Goal: Task Accomplishment & Management: Complete application form

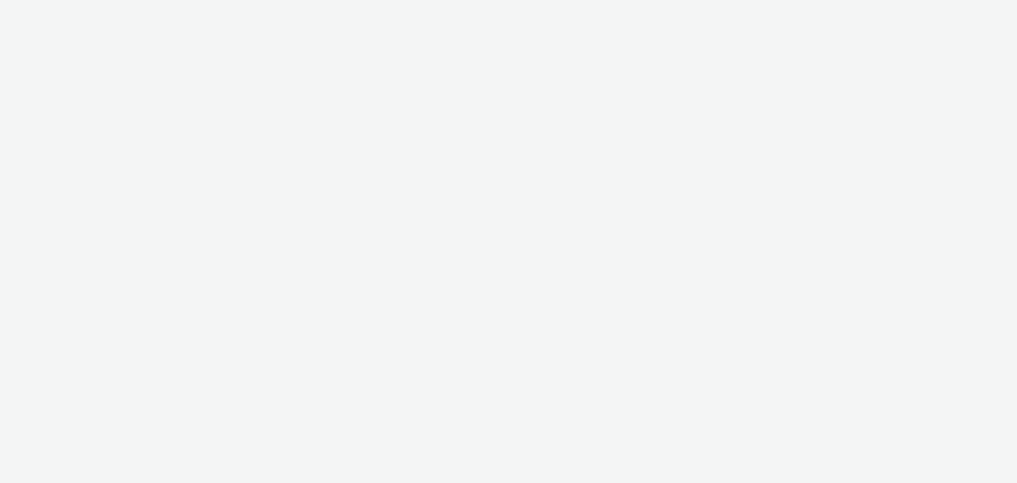
select select "d57a0b46-ef33-4938-977b-e6d07593e41f"
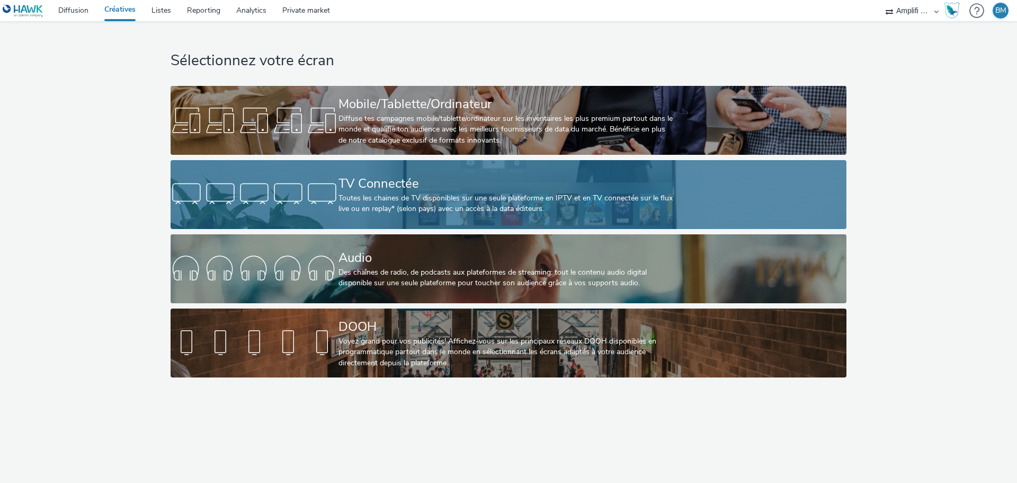
click at [458, 198] on div "Toutes les chaines de TV disponibles sur une seule plateforme en IPTV et en TV …" at bounding box center [506, 204] width 336 height 22
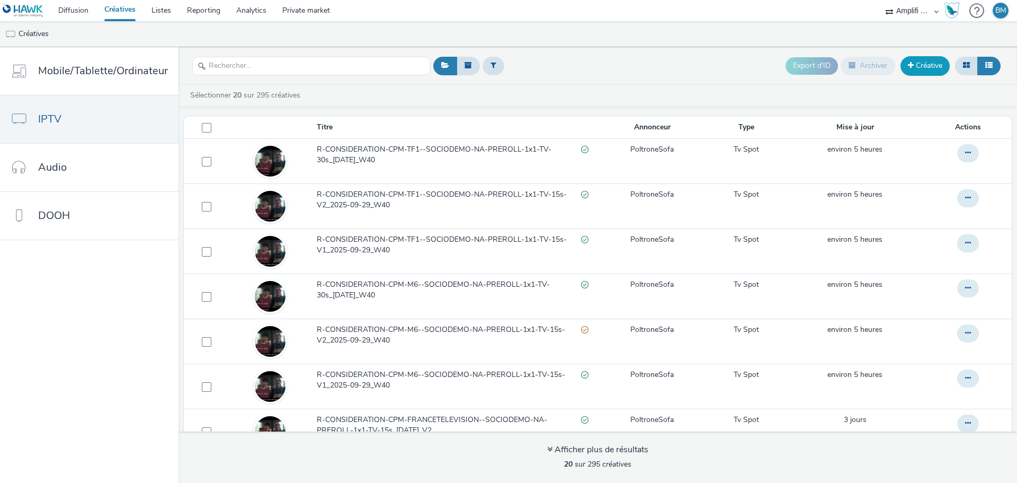
click at [926, 72] on link "Créative" at bounding box center [924, 65] width 49 height 19
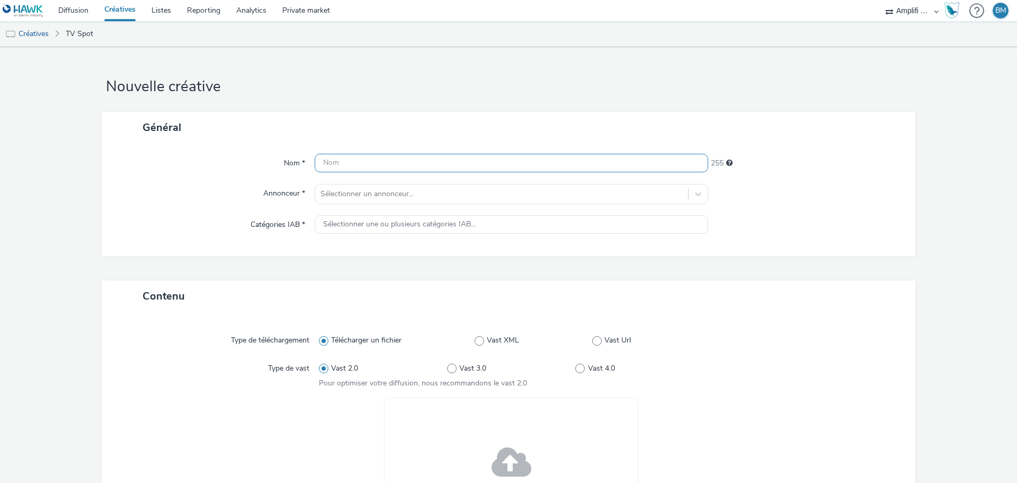
click at [397, 166] on input "text" at bounding box center [512, 163] width 394 height 19
paste input "R-CONSIDERATION-CPM-FRANCETELEVISION--SOCIODEMO-NA-PREROLL-1x1-TV-15s"
drag, startPoint x: 639, startPoint y: 164, endPoint x: 613, endPoint y: 165, distance: 25.4
click at [613, 165] on input "R-CONSIDERATION-CPM-FRANCETELEVISION--SOCIODEMO-NA-PREROLL-1x1-TV-15s" at bounding box center [512, 163] width 394 height 19
paste input "-V1_2025-09-29_W40"
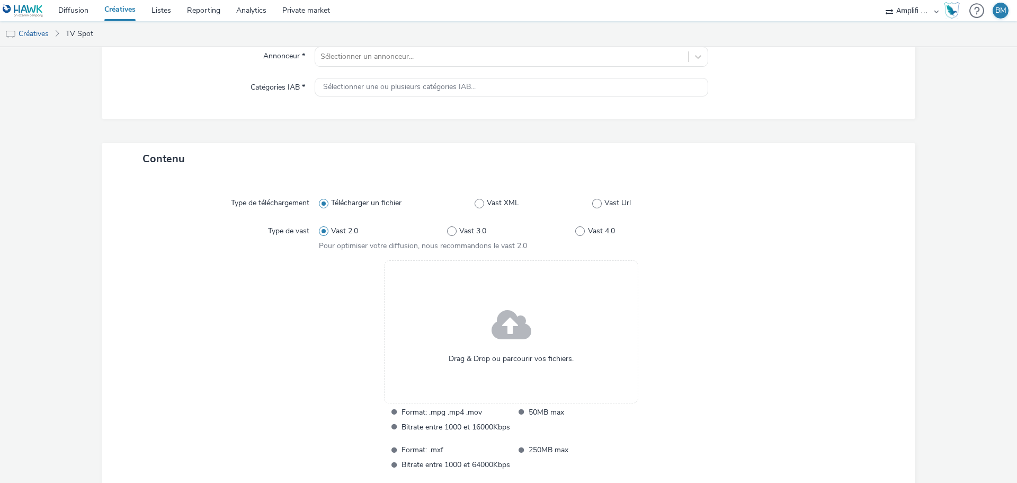
scroll to position [159, 0]
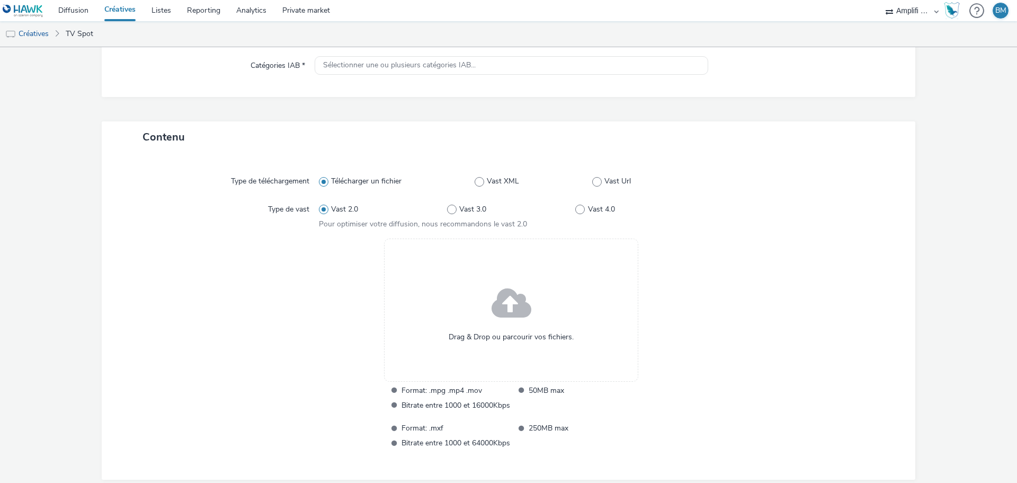
type input "R-CONSIDERATION-CPM-FRANCETELEVISION--SOCIODEMO-NA-PREROLL-1x1-TV-15s-V1_2025-0…"
click at [508, 324] on span at bounding box center [512, 304] width 40 height 54
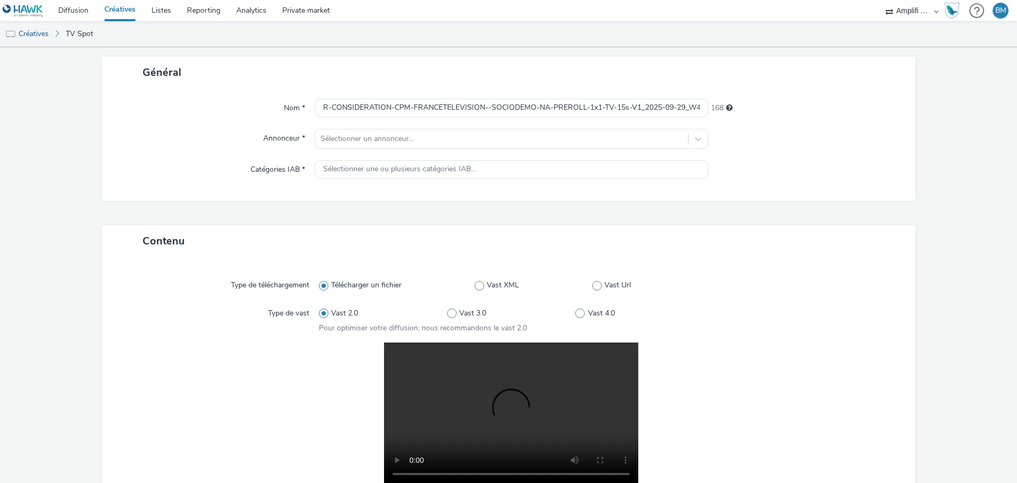
scroll to position [0, 0]
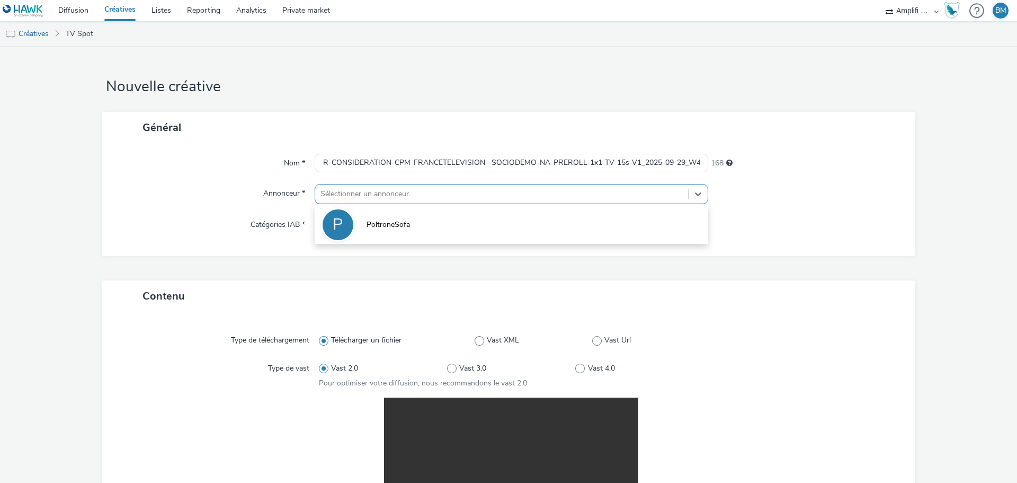
click at [373, 195] on div at bounding box center [501, 193] width 362 height 13
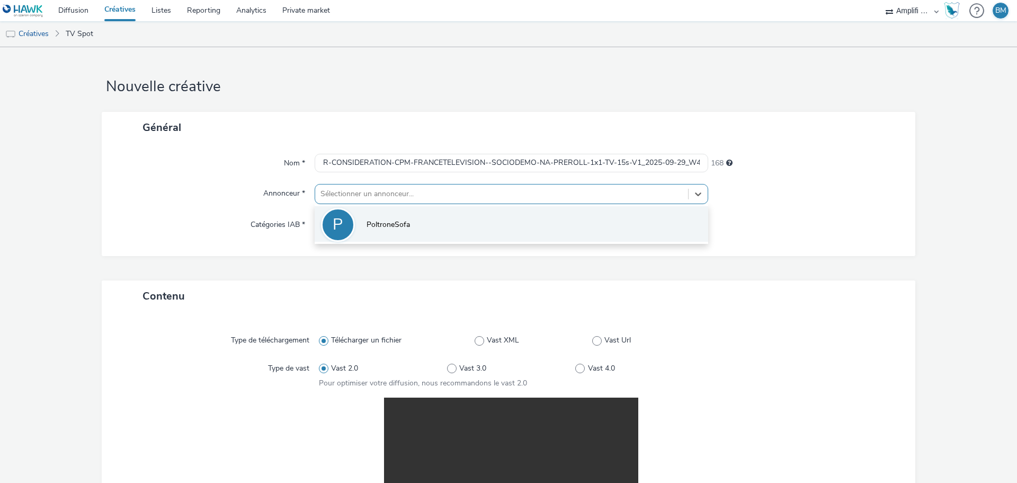
click at [367, 221] on span "PoltroneSofa" at bounding box center [388, 224] width 43 height 11
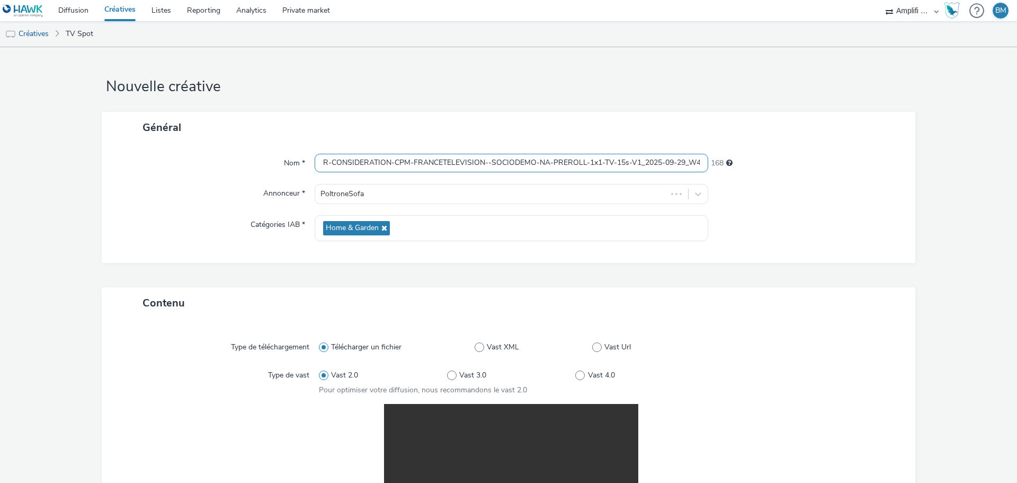
click at [594, 164] on input "R-CONSIDERATION-CPM-FRANCETELEVISION--SOCIODEMO-NA-PREROLL-1x1-TV-15s-V1_2025-0…" at bounding box center [512, 163] width 394 height 19
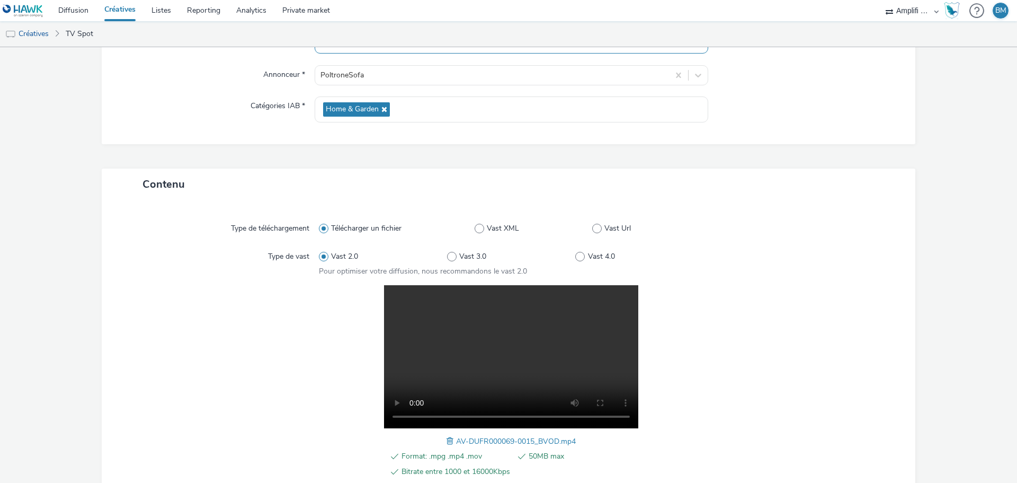
scroll to position [231, 0]
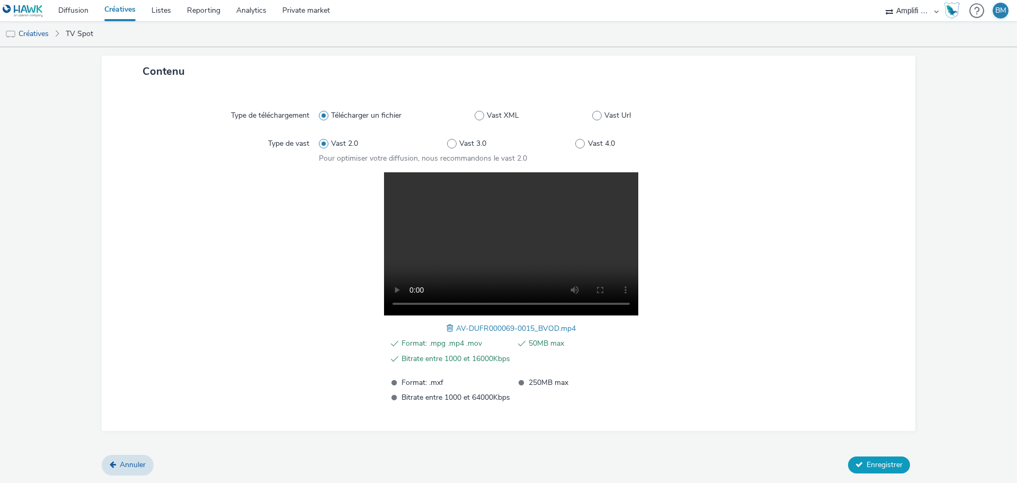
click at [868, 469] on span "Enregistrer" at bounding box center [885, 464] width 36 height 10
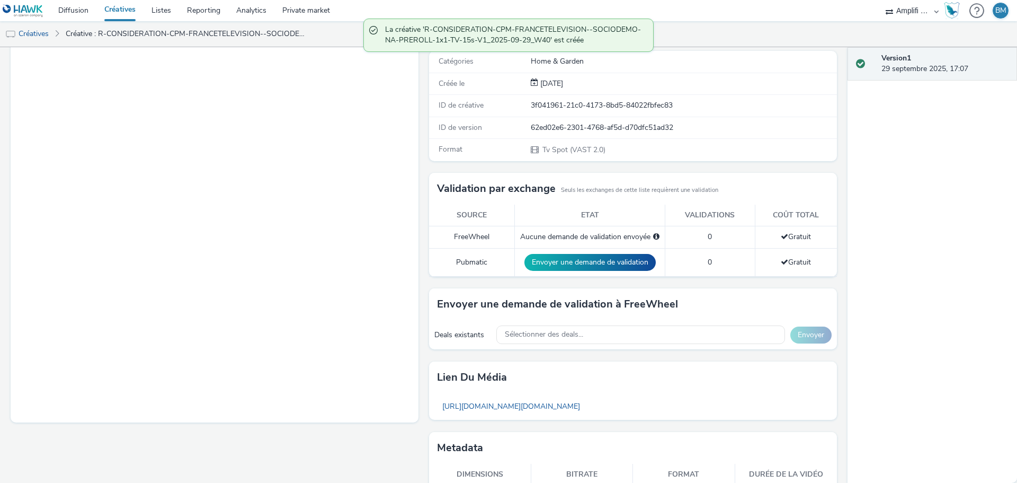
scroll to position [174, 0]
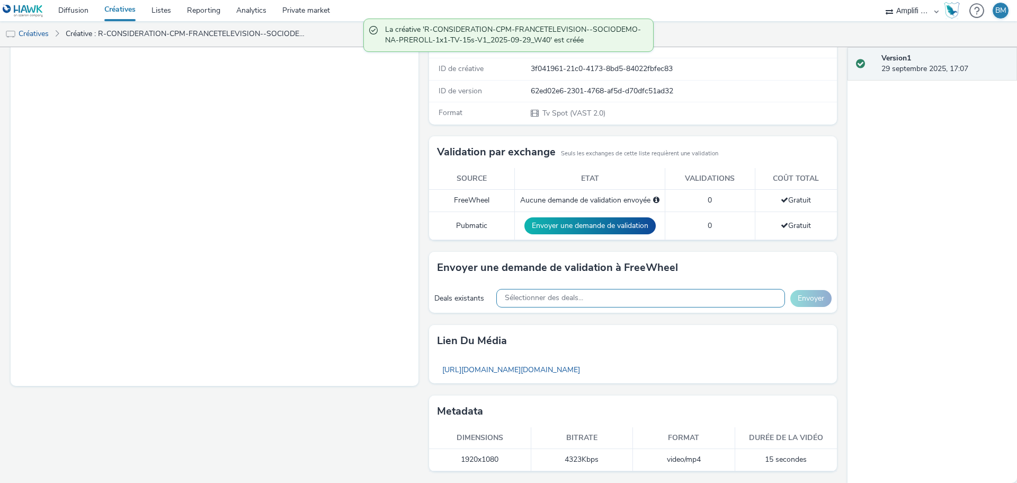
click at [555, 298] on span "Sélectionner des deals..." at bounding box center [544, 297] width 78 height 9
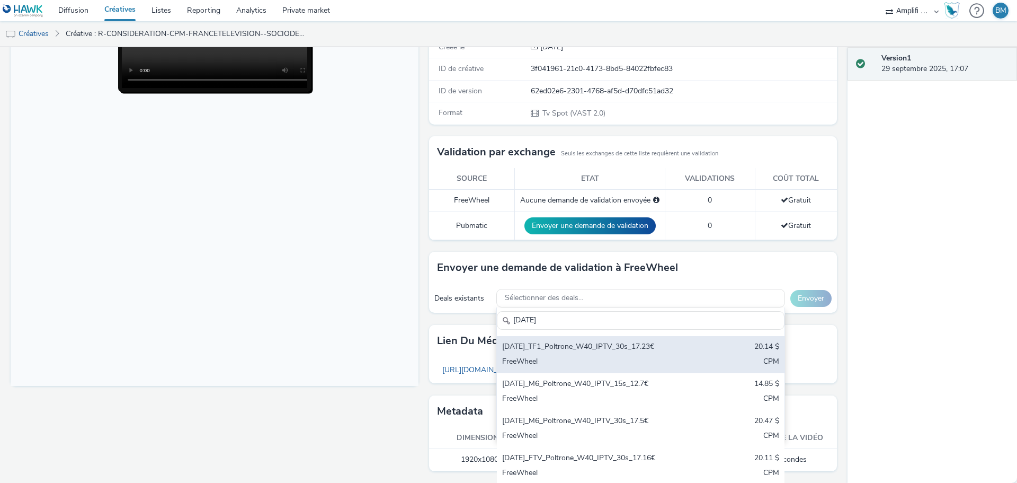
scroll to position [53, 0]
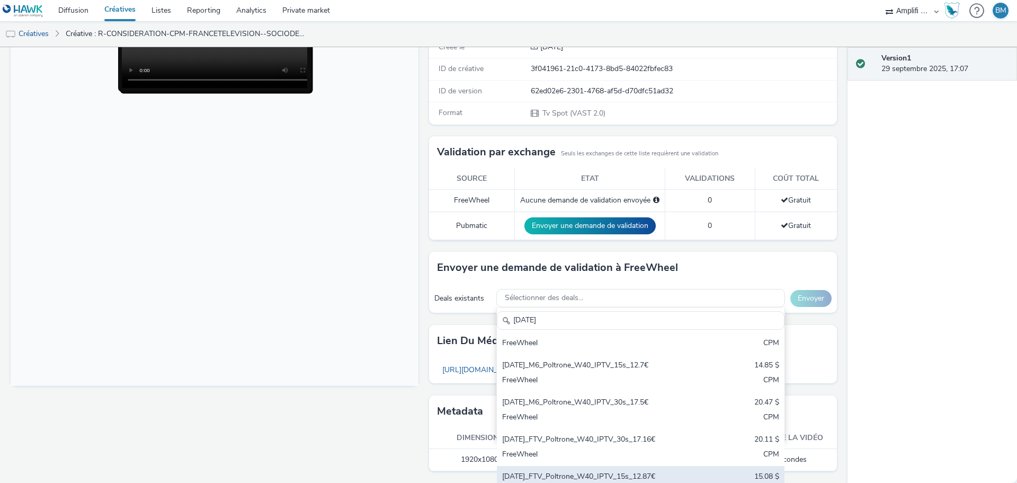
type input "[DATE]"
click at [663, 477] on div "[DATE]_FTV_Poltrone_W40_IPTV_15s_12.87€" at bounding box center [593, 477] width 183 height 12
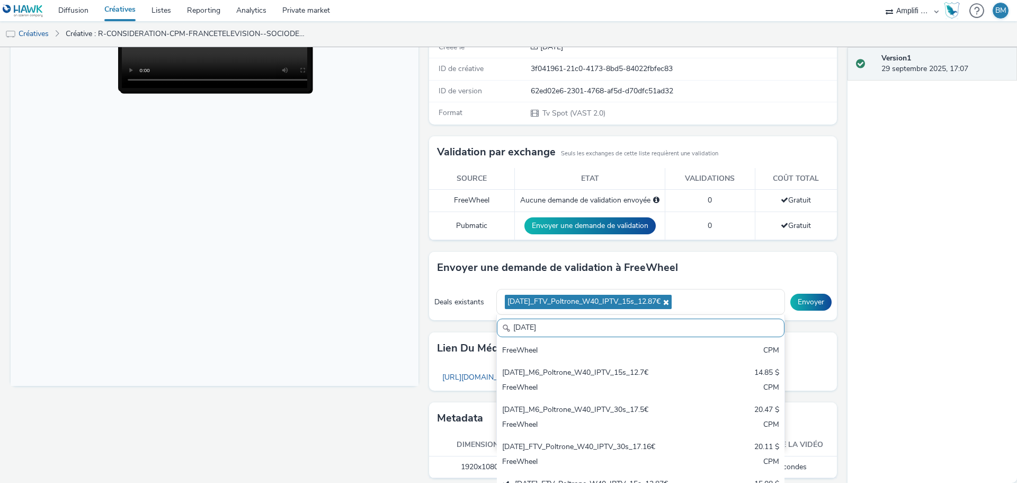
click at [356, 367] on body at bounding box center [215, 169] width 408 height 434
click at [799, 305] on button "Envoyer" at bounding box center [810, 301] width 41 height 17
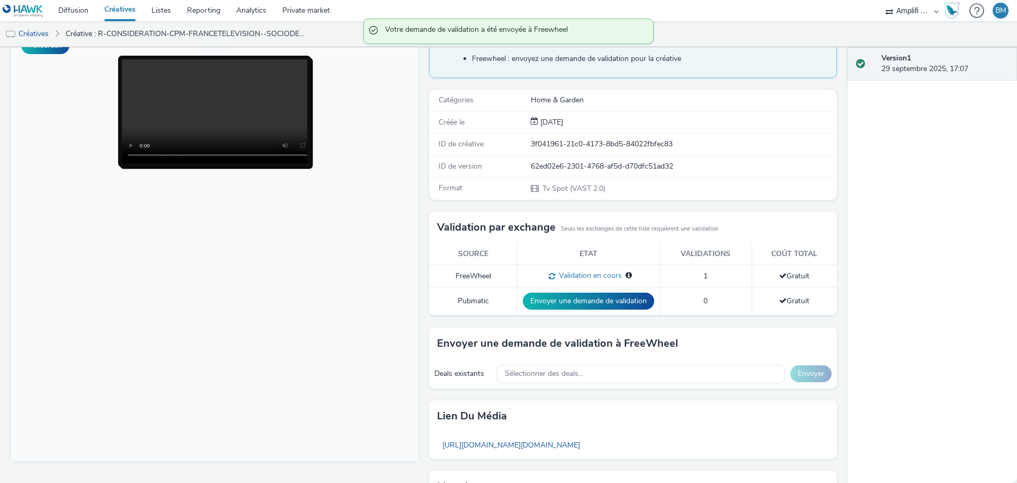
scroll to position [0, 0]
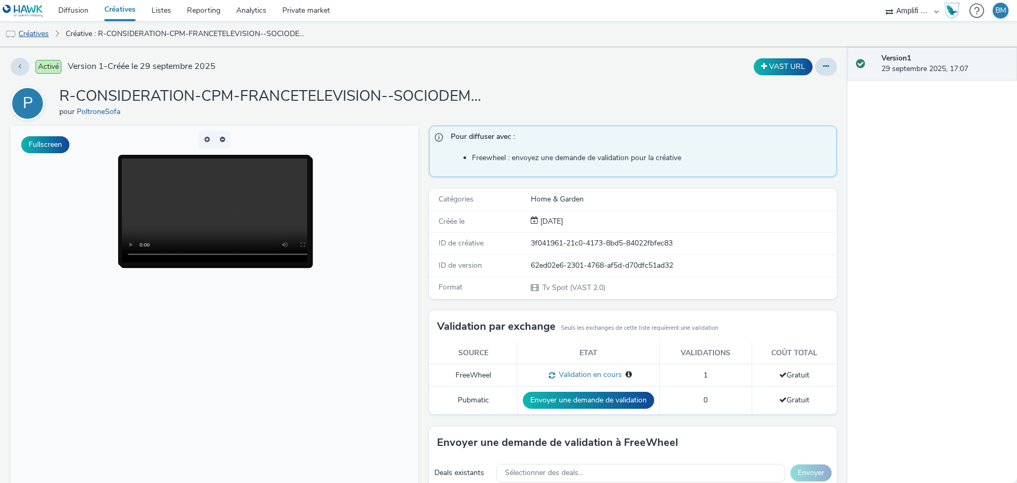
click at [33, 38] on link "Créatives" at bounding box center [27, 33] width 54 height 25
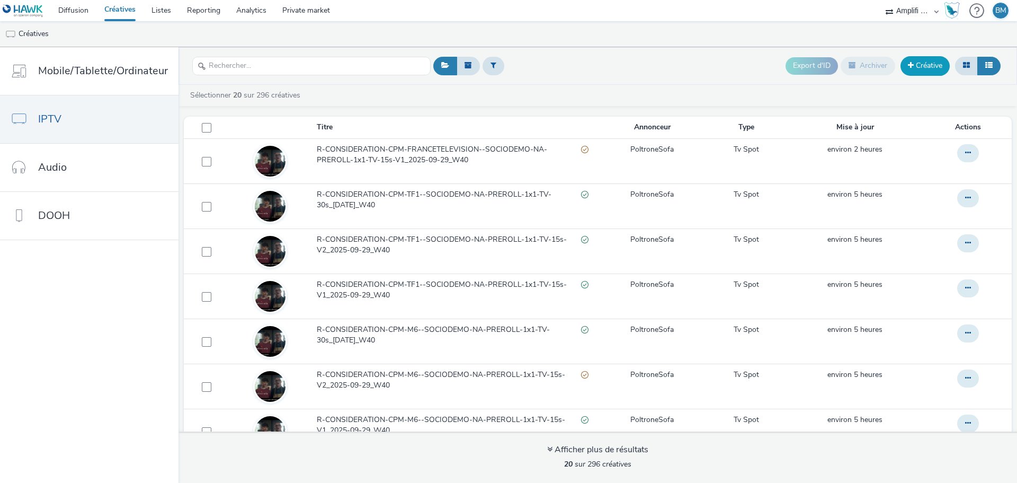
click at [916, 69] on link "Créative" at bounding box center [924, 65] width 49 height 19
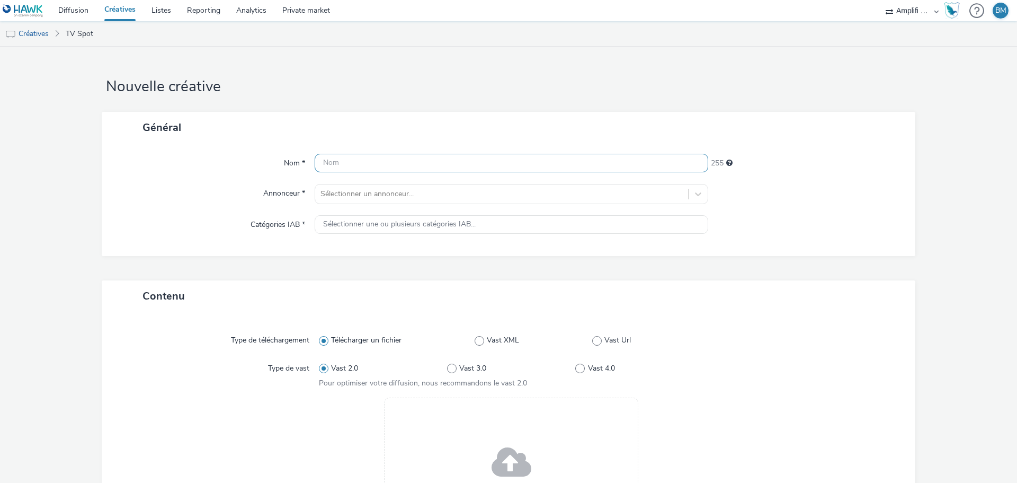
click at [369, 165] on input "text" at bounding box center [512, 163] width 394 height 19
paste input "R-CONSIDERATION-CPM-FRANCETELEVISION--SOCIODEMO-NA-PREROLL-1x1-TV-15s-V1_2025-0…"
click at [624, 164] on input "R-CONSIDERATION-CPM-FRANCETELEVISION--SOCIODEMO-NA-PREROLL-1x1-TV-15s-V1_2025-0…" at bounding box center [512, 163] width 394 height 19
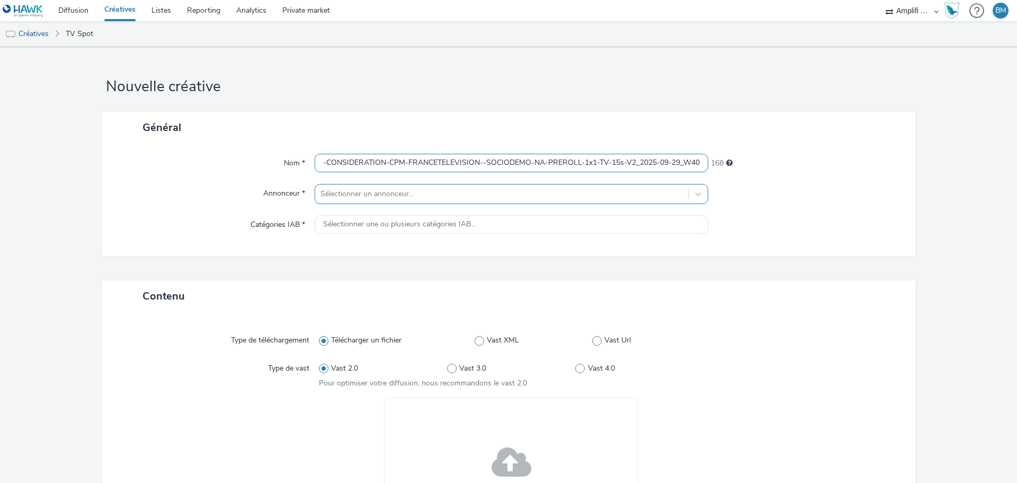
type input "R-CONSIDERATION-CPM-FRANCETELEVISION--SOCIODEMO-NA-PREROLL-1x1-TV-15s-V2_2025-0…"
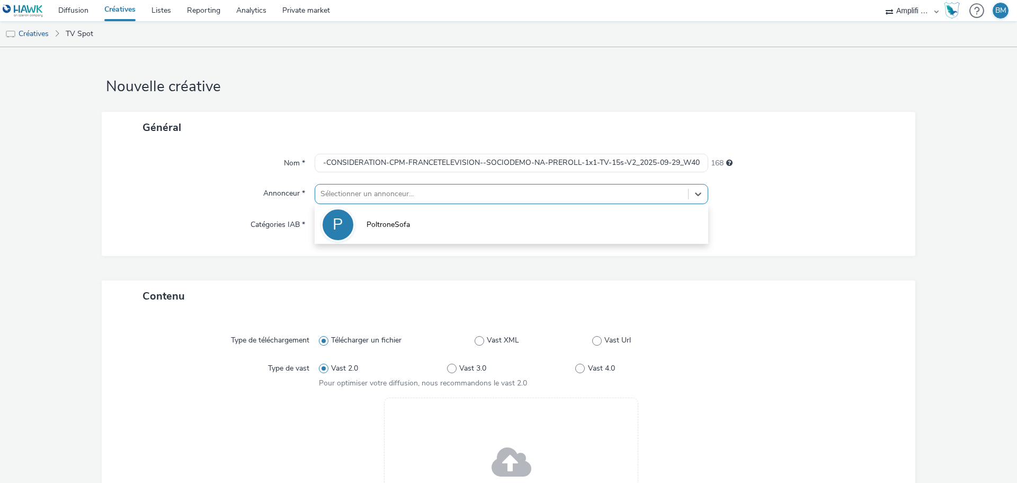
click at [508, 195] on div at bounding box center [501, 193] width 362 height 13
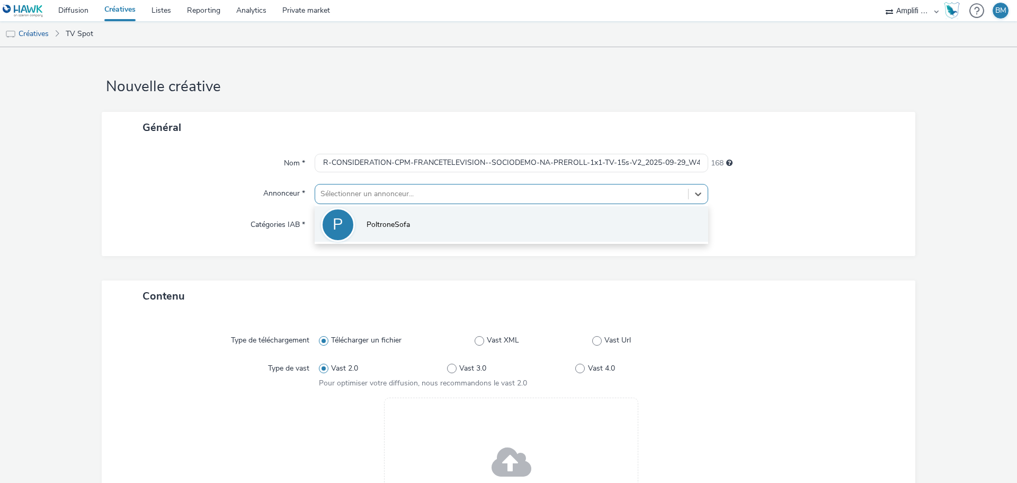
click at [440, 219] on li "P PoltroneSofa" at bounding box center [512, 223] width 394 height 35
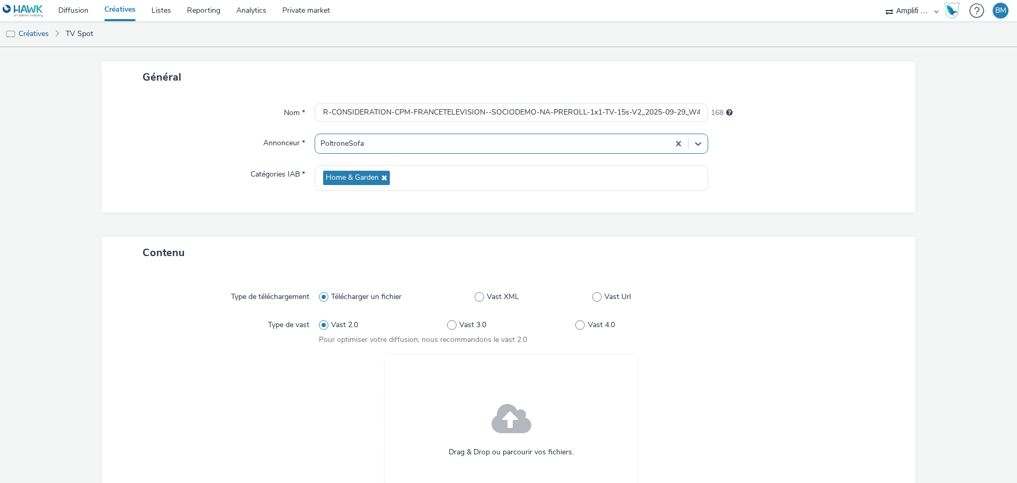
scroll to position [159, 0]
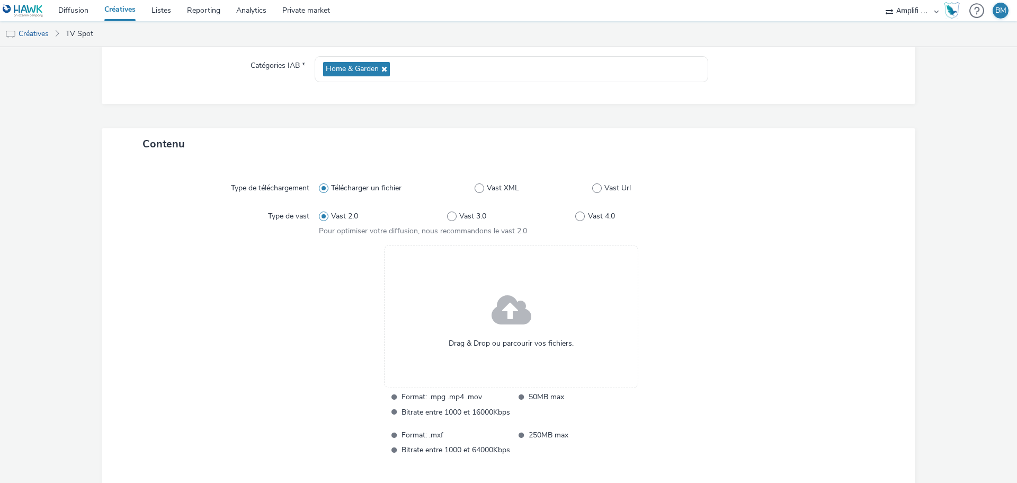
click at [508, 326] on span at bounding box center [512, 311] width 40 height 54
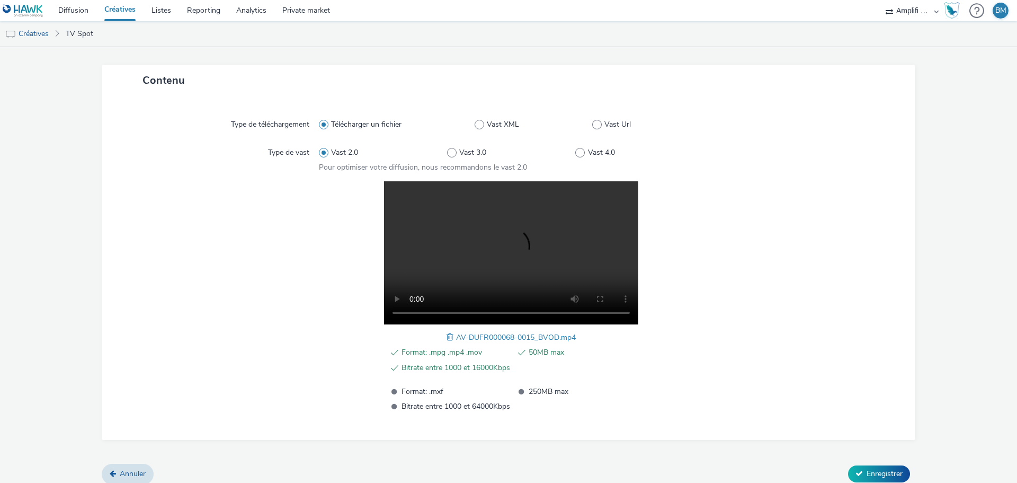
scroll to position [231, 0]
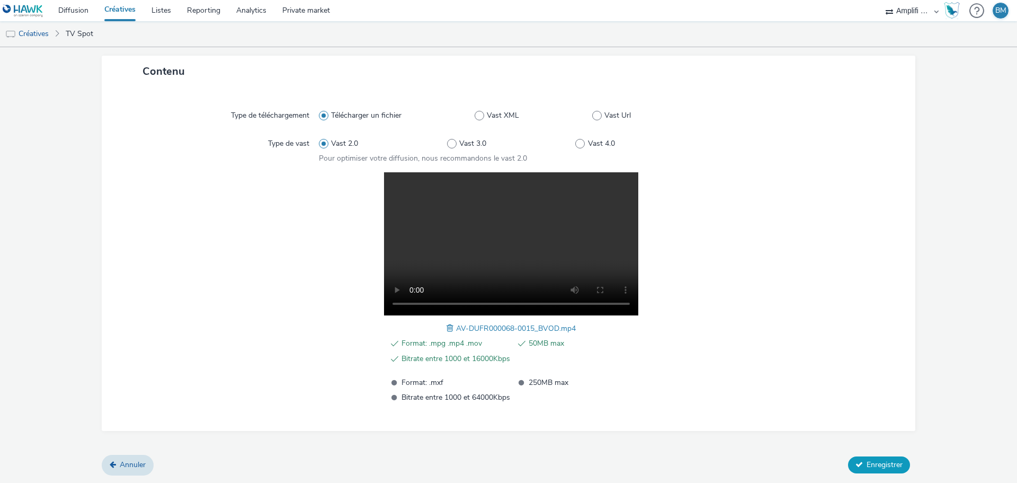
click at [867, 466] on span "Enregistrer" at bounding box center [885, 464] width 36 height 10
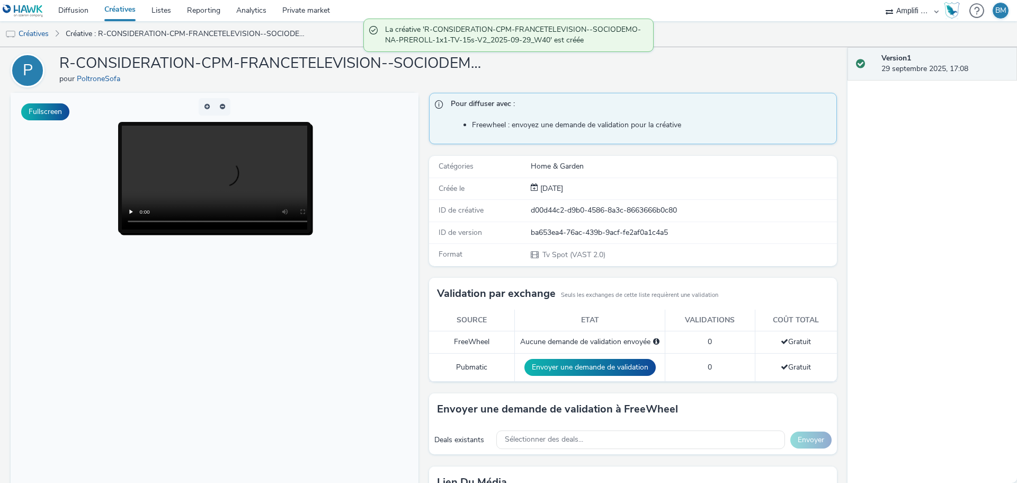
scroll to position [159, 0]
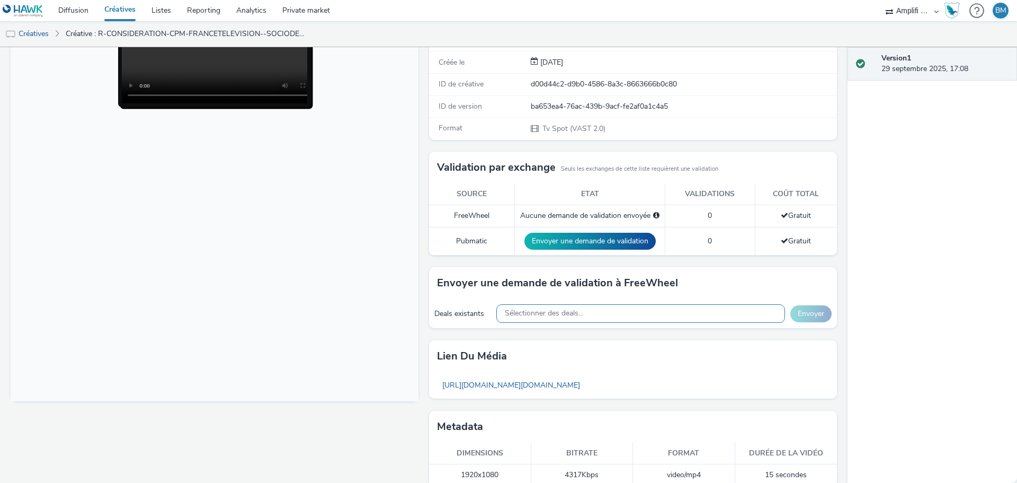
click at [523, 313] on span "Sélectionner des deals..." at bounding box center [544, 313] width 78 height 9
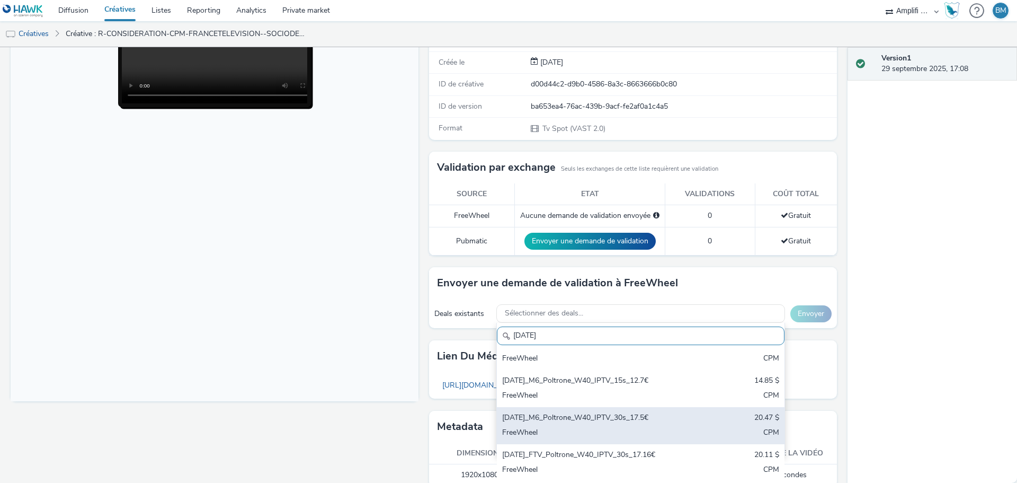
scroll to position [194, 0]
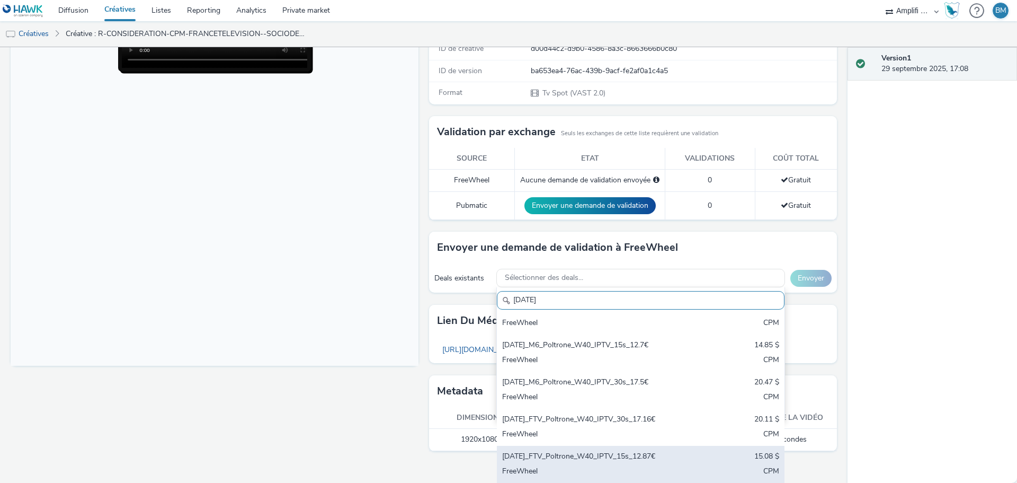
type input "[DATE]"
click at [663, 453] on div "[DATE]_FTV_Poltrone_W40_IPTV_15s_12.87€" at bounding box center [593, 457] width 183 height 12
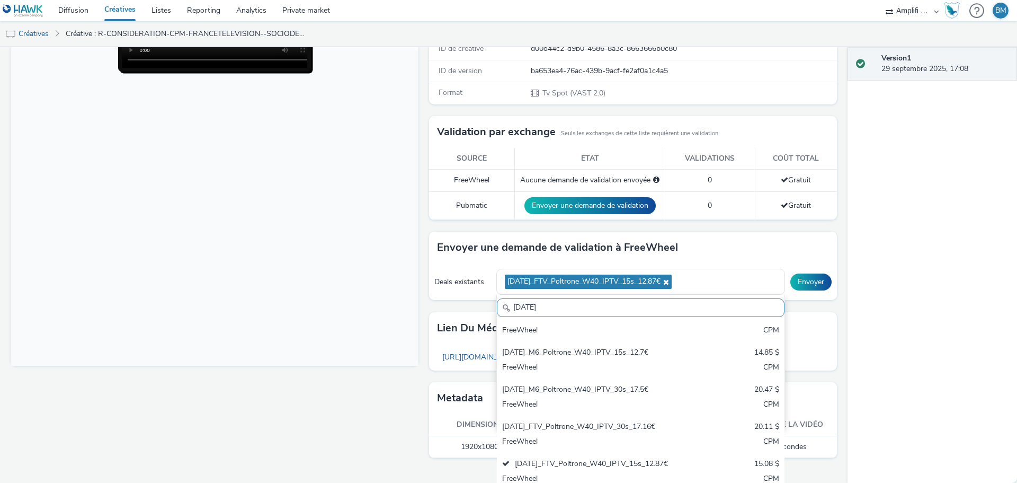
click at [323, 335] on body at bounding box center [215, 149] width 408 height 434
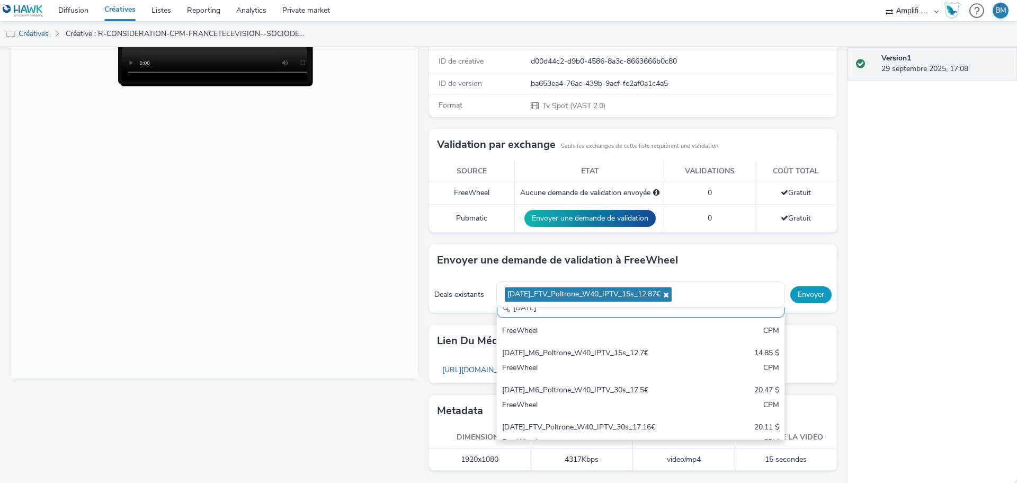
click at [807, 286] on button "Envoyer" at bounding box center [810, 294] width 41 height 17
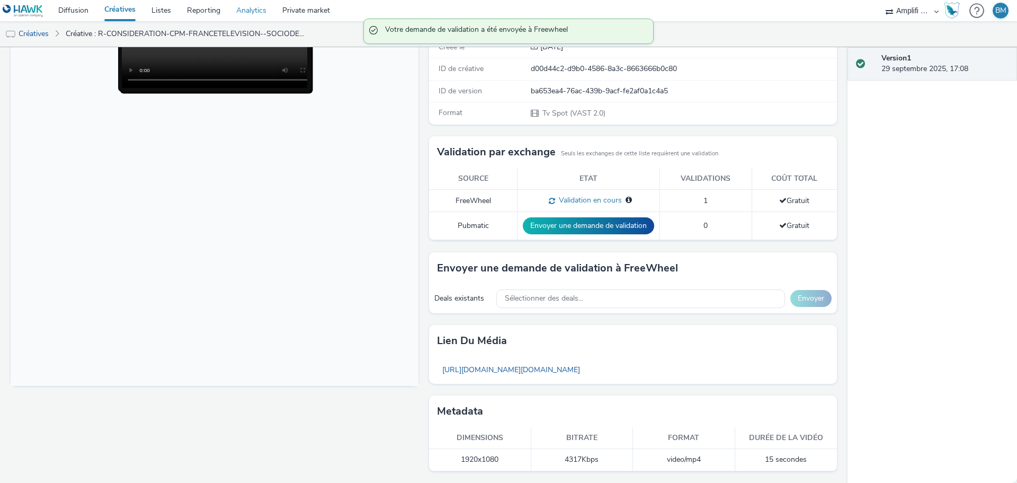
scroll to position [174, 0]
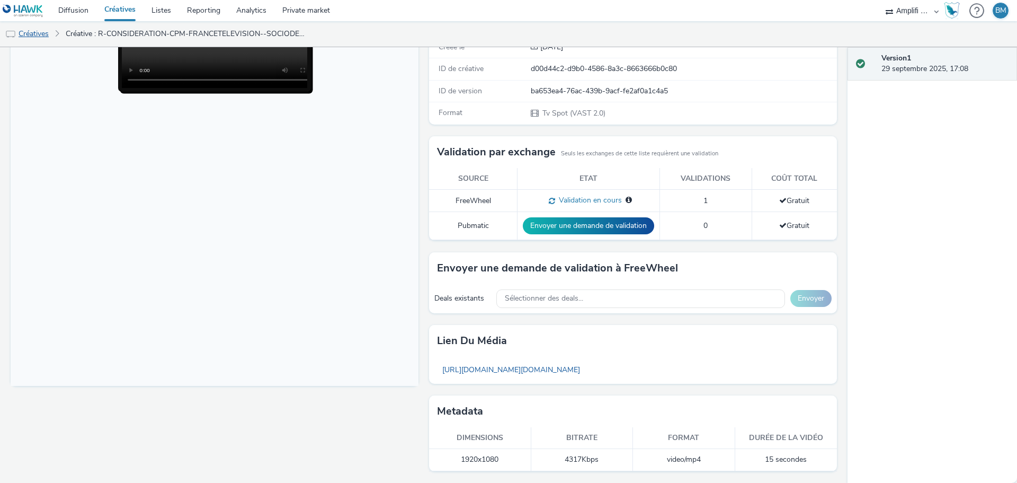
click at [32, 34] on link "Créatives" at bounding box center [27, 33] width 54 height 25
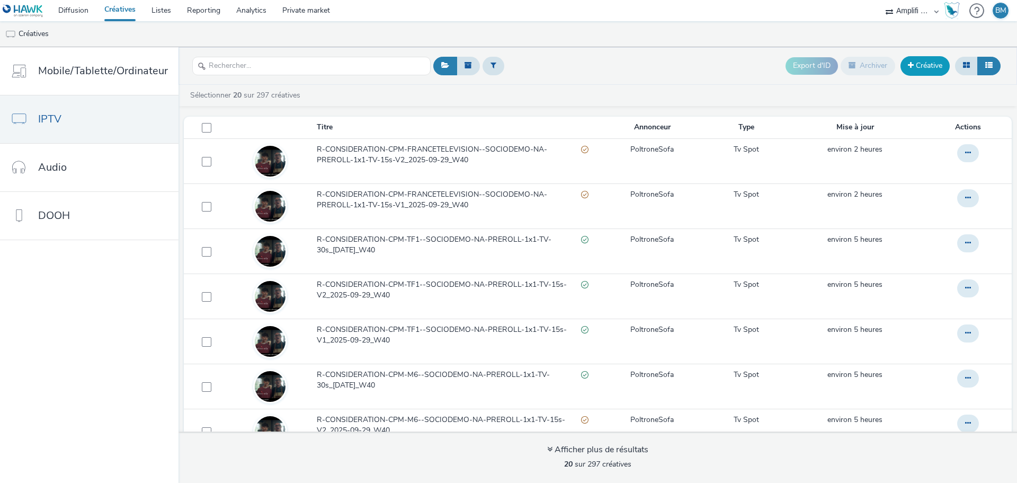
click at [929, 71] on link "Créative" at bounding box center [924, 65] width 49 height 19
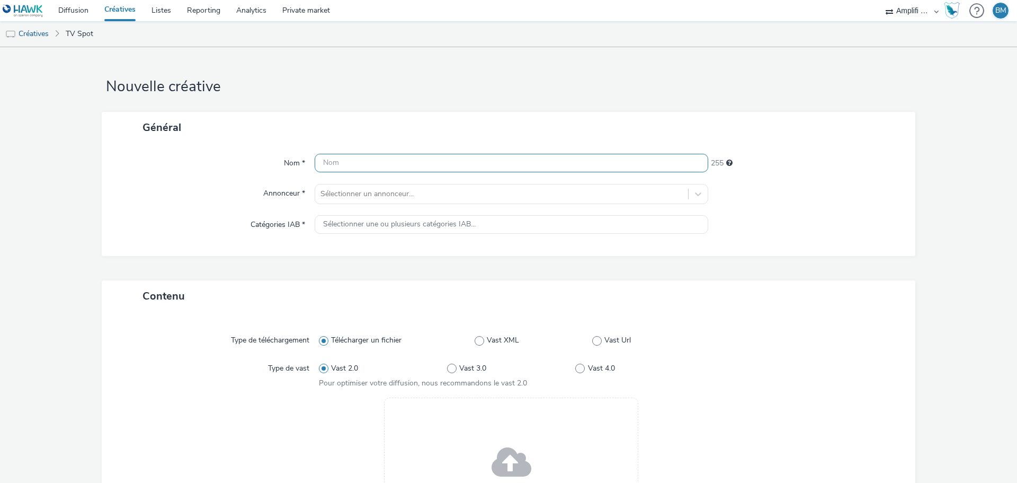
click at [414, 159] on input "text" at bounding box center [512, 163] width 394 height 19
paste input "R-CONSIDERATION-CPM-FRANCETELEVISION--SOCIODEMO-NA-PREROLL-1x1-TV-15s-V1_2025-0…"
drag, startPoint x: 626, startPoint y: 160, endPoint x: 605, endPoint y: 160, distance: 21.2
click at [605, 160] on input "R-CONSIDERATION-CPM-FRANCETELEVISION--SOCIODEMO-NA-PREROLL-1x1-TV-15s-V1_2025-0…" at bounding box center [512, 163] width 394 height 19
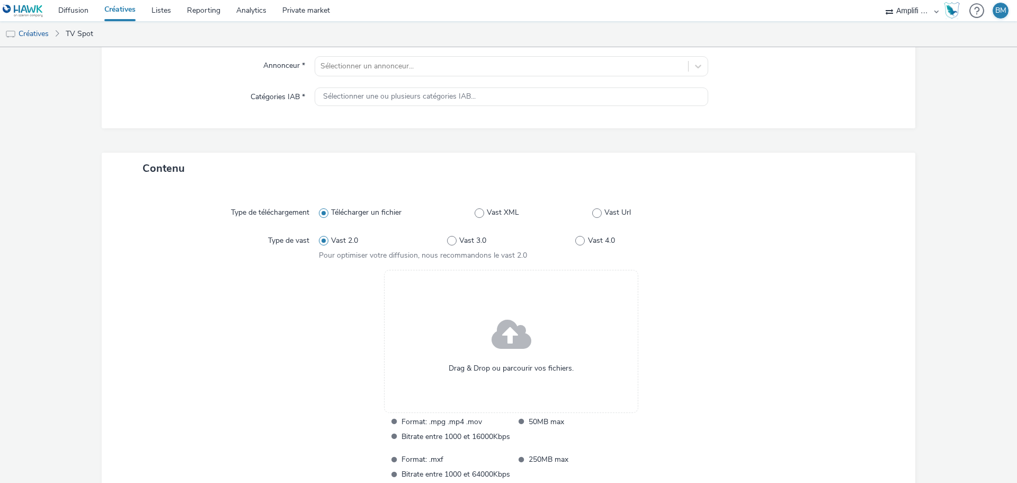
scroll to position [159, 0]
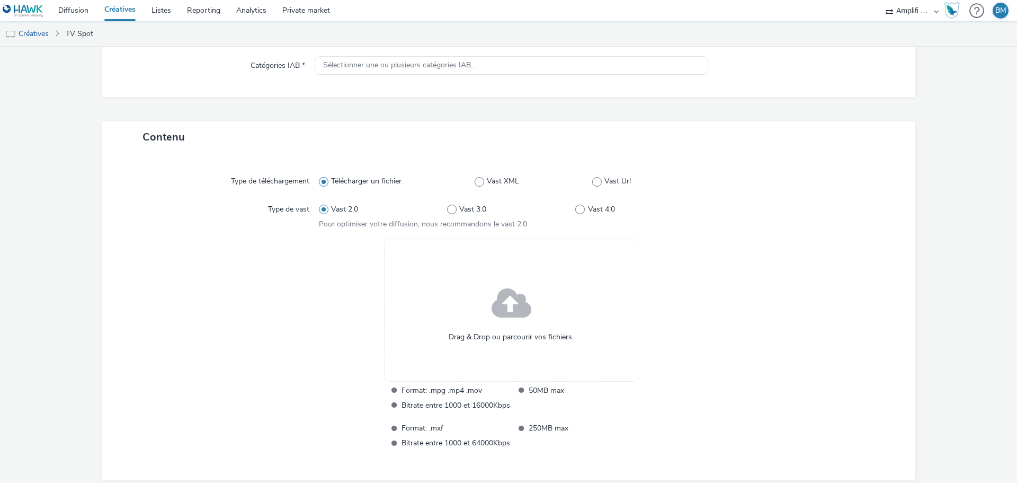
type input "R-CONSIDERATION-CPM-FRANCETELEVISION--SOCIODEMO-NA-PREROLL-1x1-TV-30sec_[DATE]_…"
click at [514, 327] on span at bounding box center [512, 304] width 40 height 54
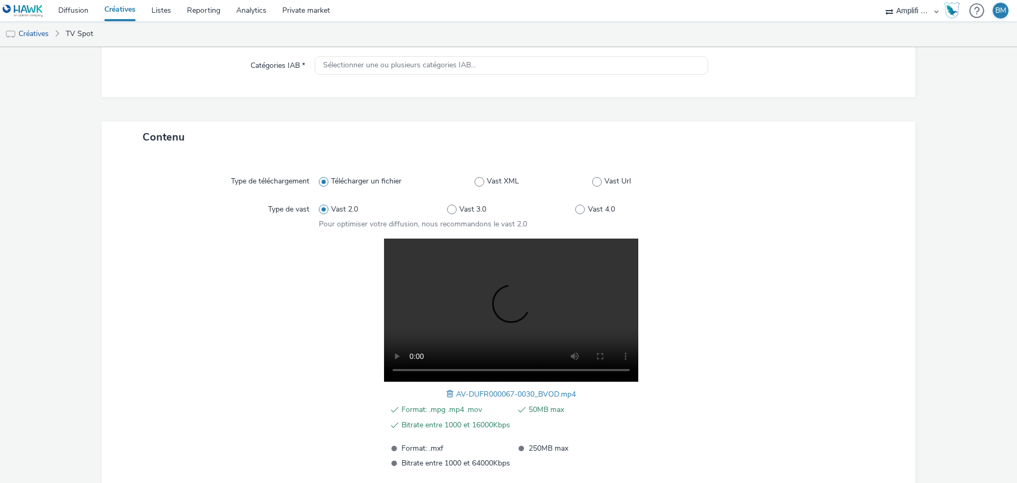
scroll to position [0, 0]
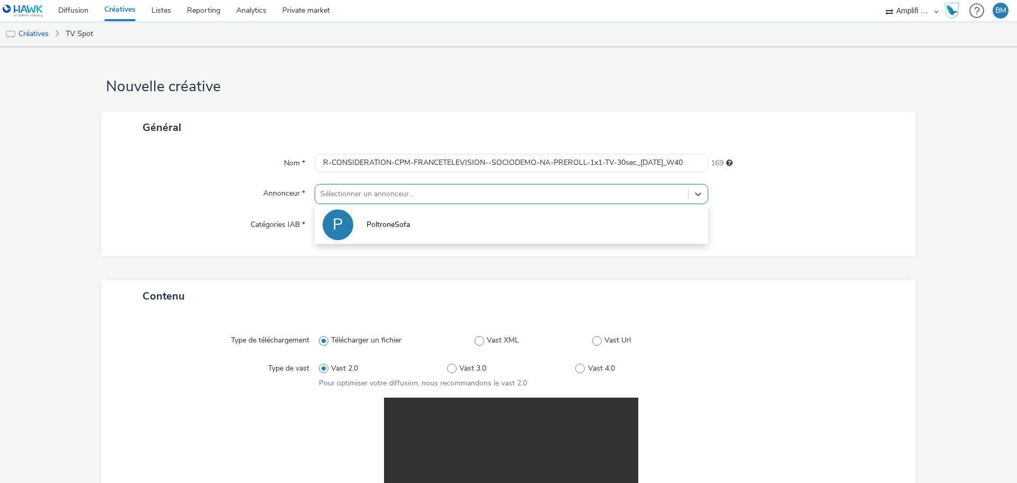
click at [420, 200] on div at bounding box center [501, 193] width 362 height 13
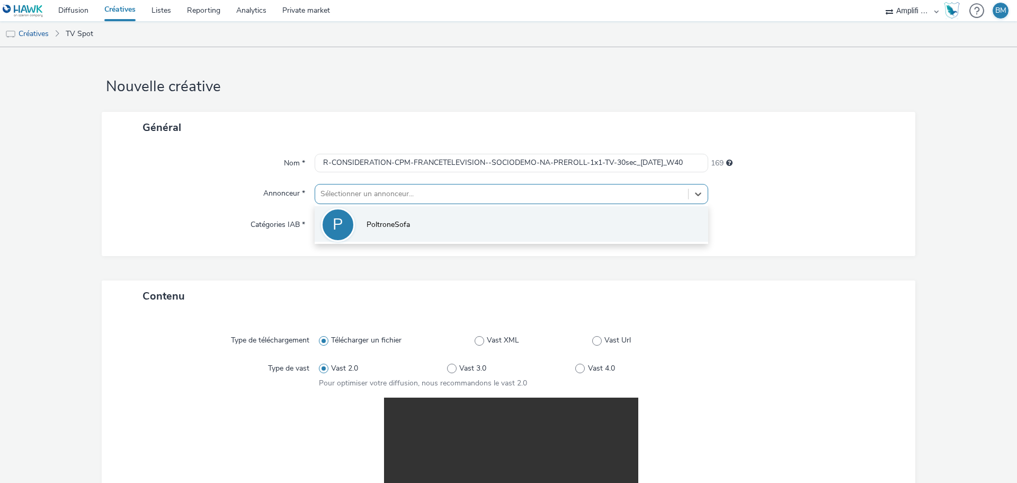
click at [412, 222] on li "P PoltroneSofa" at bounding box center [512, 223] width 394 height 35
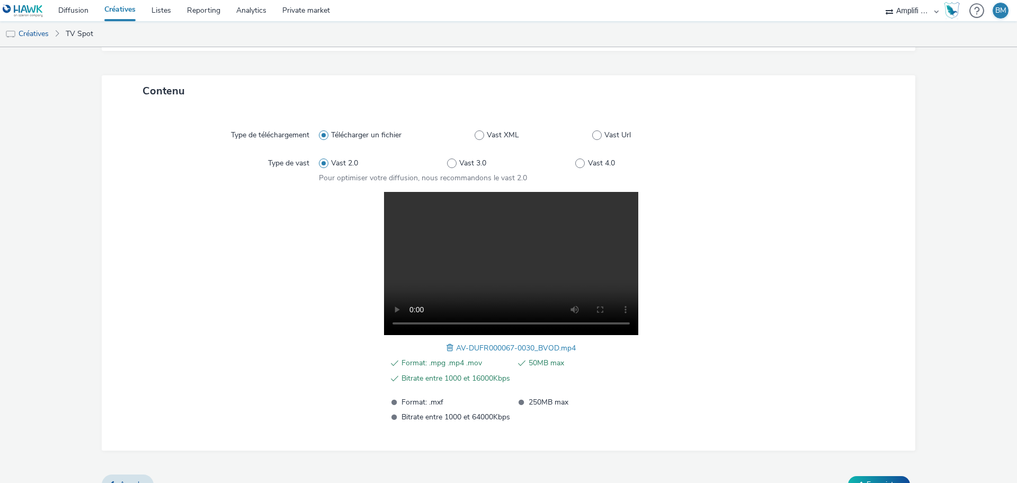
scroll to position [231, 0]
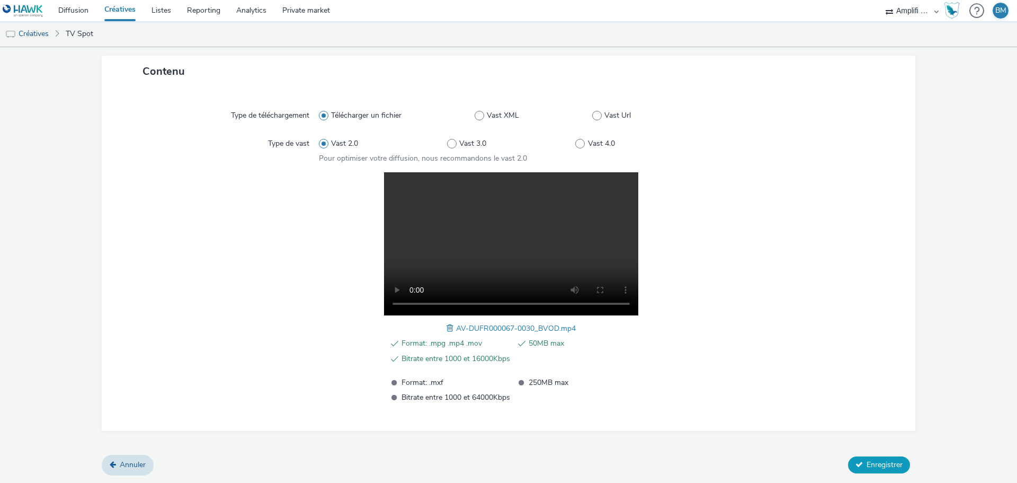
click at [877, 469] on span "Enregistrer" at bounding box center [885, 464] width 36 height 10
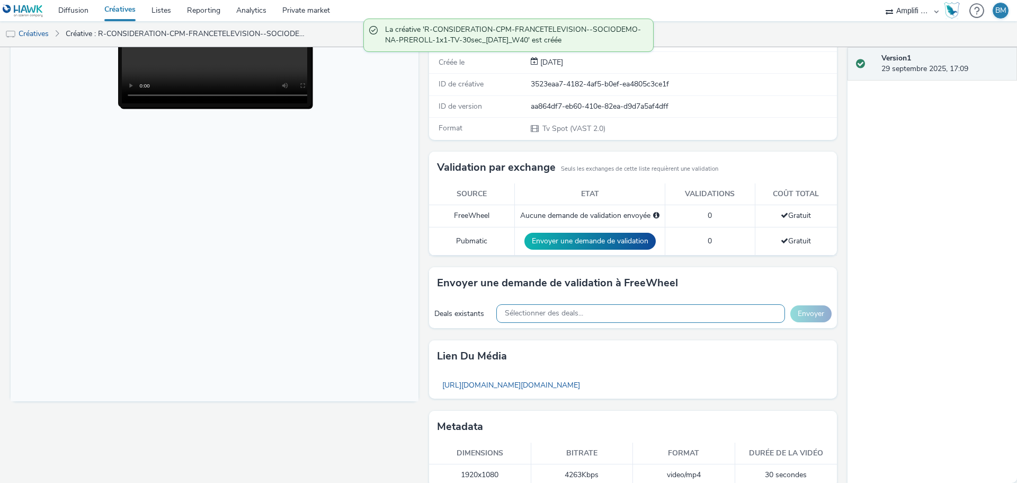
click at [551, 314] on span "Sélectionner des deals..." at bounding box center [544, 313] width 78 height 9
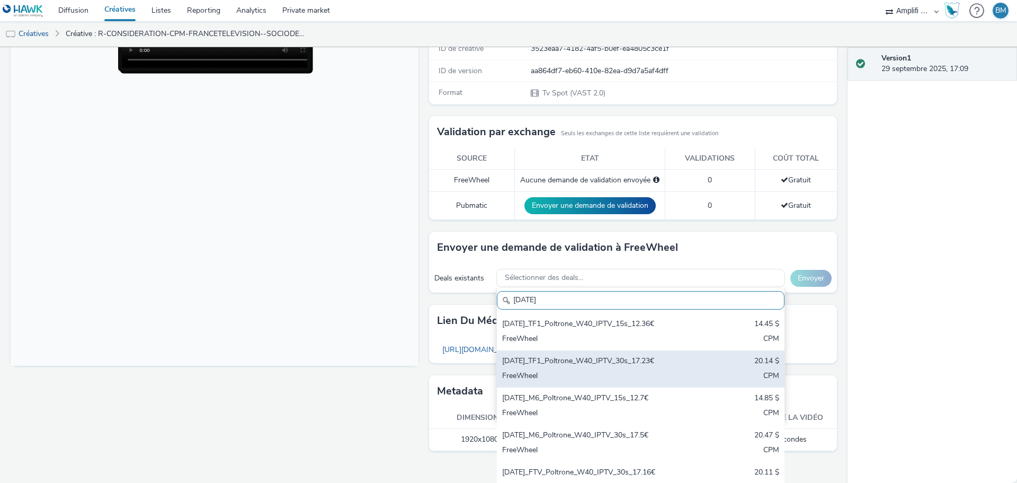
scroll to position [53, 0]
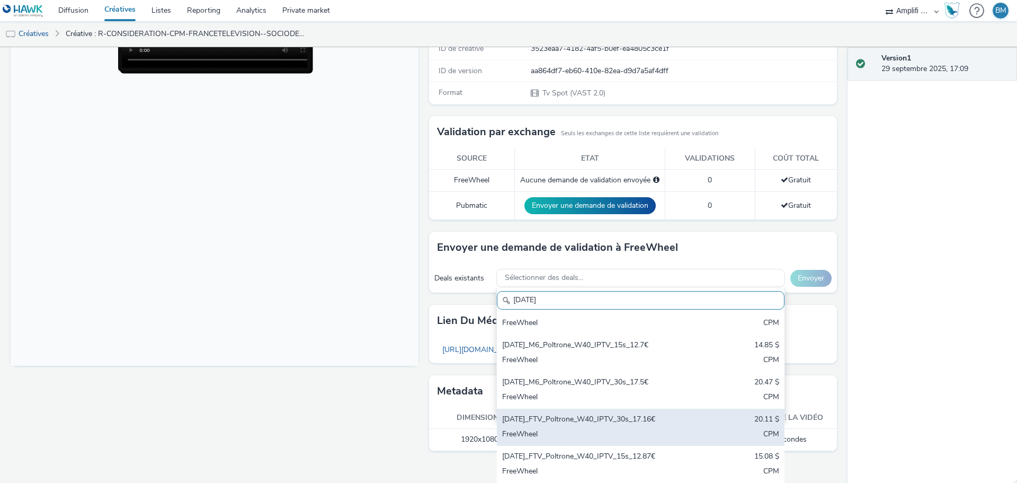
type input "[DATE]"
click at [652, 416] on div "[DATE]_FTV_Poltrone_W40_IPTV_30s_17.16€" at bounding box center [593, 420] width 183 height 12
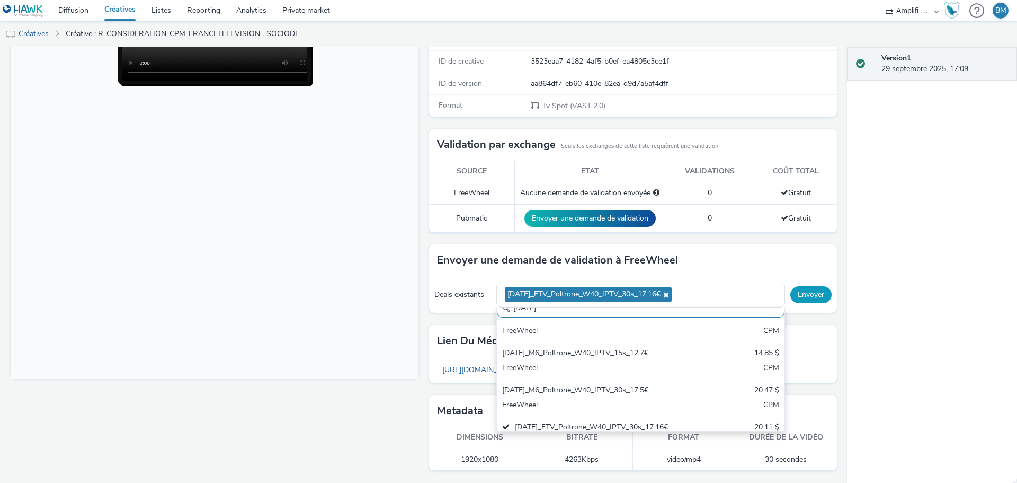
click at [800, 283] on div "Deals existants [DATE]_FTV_Poltrone_W40_IPTV_30s_17.16€ [DATE] [DATE]_TF1_Poltr…" at bounding box center [633, 294] width 408 height 37
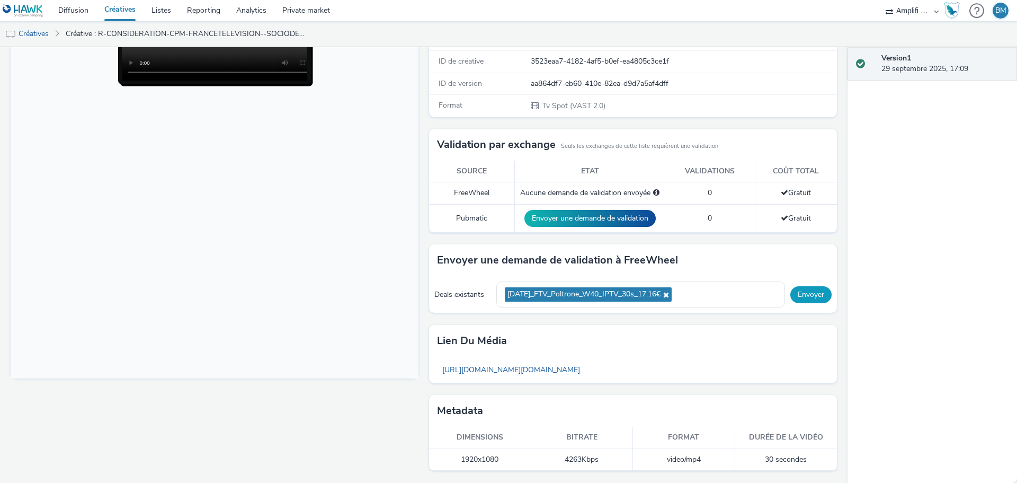
click at [800, 295] on button "Envoyer" at bounding box center [810, 294] width 41 height 17
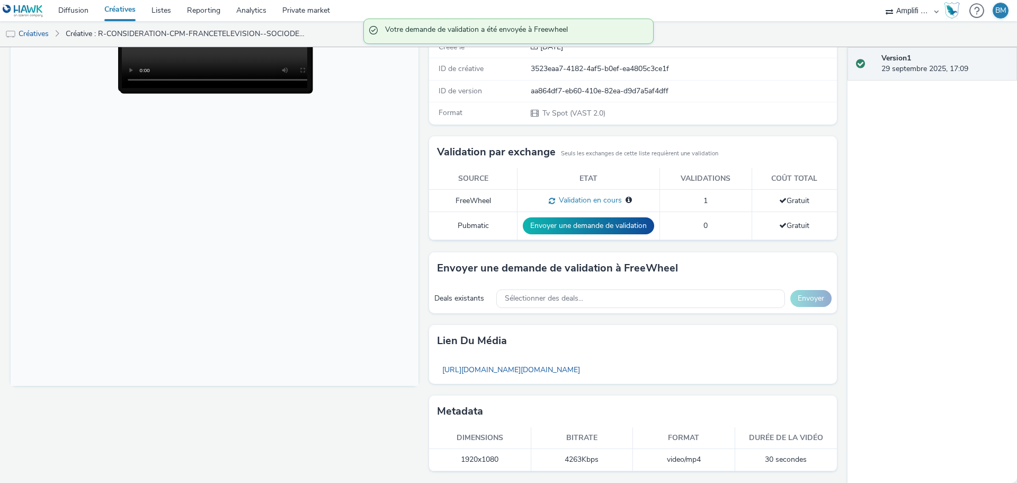
scroll to position [174, 0]
click at [73, 14] on link "Diffusion" at bounding box center [73, 10] width 46 height 21
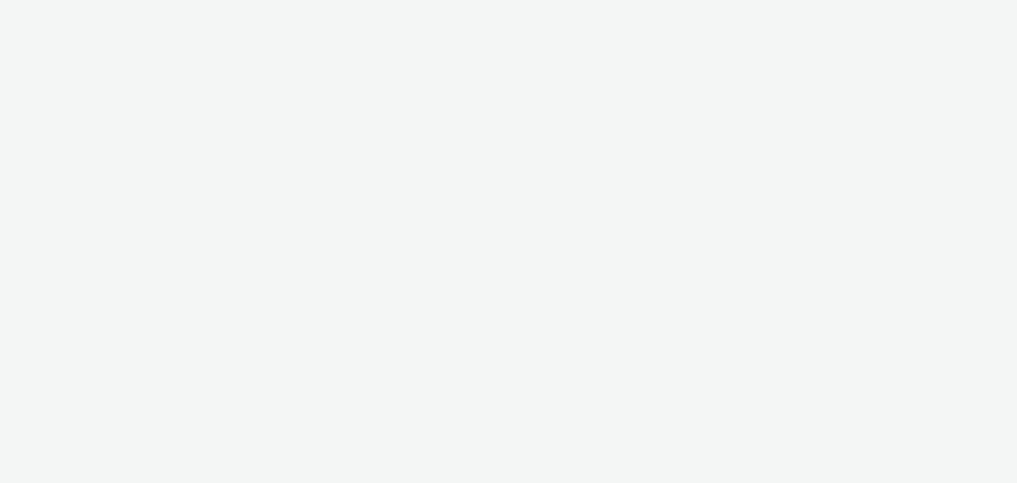
select select "d57a0b46-ef33-4938-977b-e6d07593e41f"
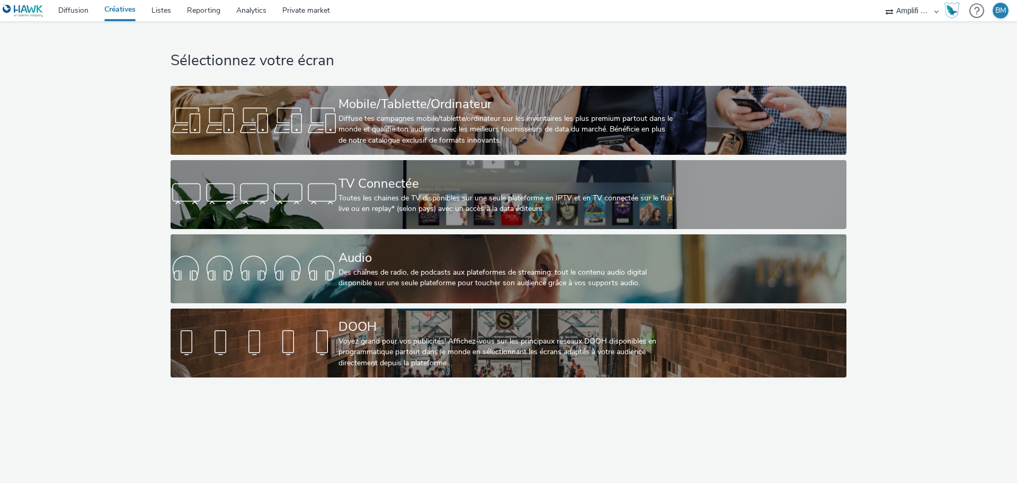
click at [900, 189] on div "Sélectionnez votre écran Mobile/Tablette/Ordinateur Diffuse tes campagnes mobil…" at bounding box center [508, 201] width 1024 height 361
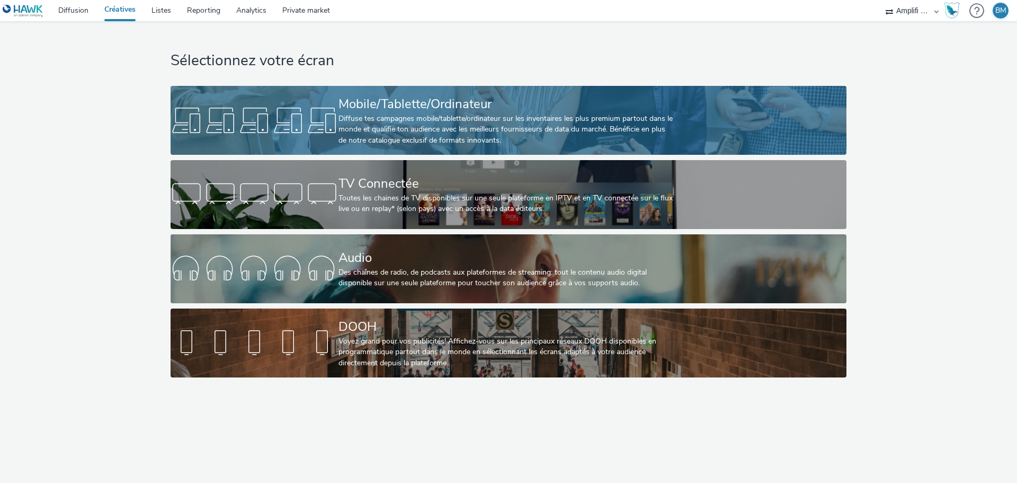
click at [496, 130] on div "Diffuse tes campagnes mobile/tablette/ordinateur sur les inventaires les plus p…" at bounding box center [506, 129] width 336 height 32
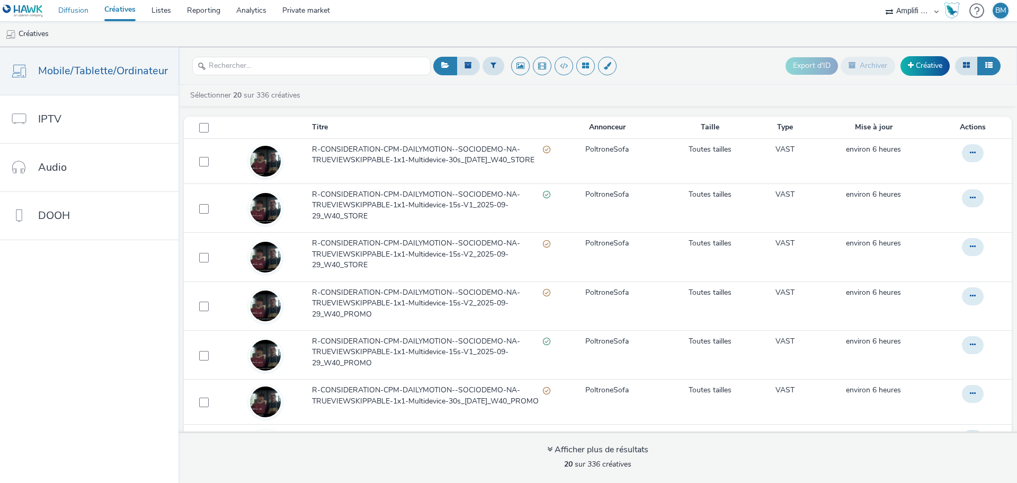
click at [68, 14] on link "Diffusion" at bounding box center [73, 10] width 46 height 21
